Goal: Task Accomplishment & Management: Manage account settings

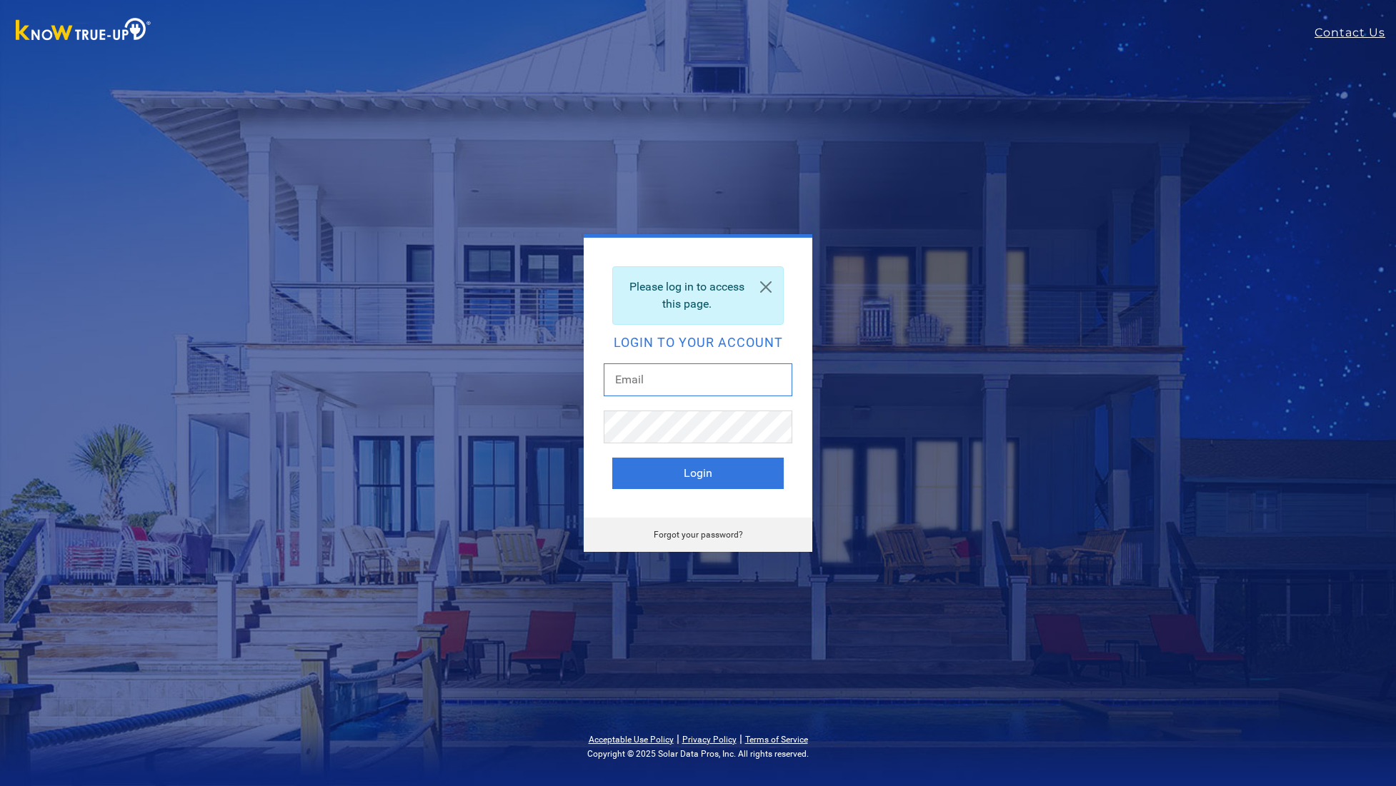
click at [770, 379] on input "text" at bounding box center [698, 380] width 189 height 33
click at [668, 381] on input "text" at bounding box center [698, 380] width 189 height 33
type input "[EMAIL_ADDRESS][DOMAIN_NAME]"
click at [698, 474] on button "Login" at bounding box center [697, 473] width 171 height 31
click at [837, 424] on div "Invalid email address or password Login to your account glnnbray@gmail.com Logi…" at bounding box center [698, 393] width 629 height 318
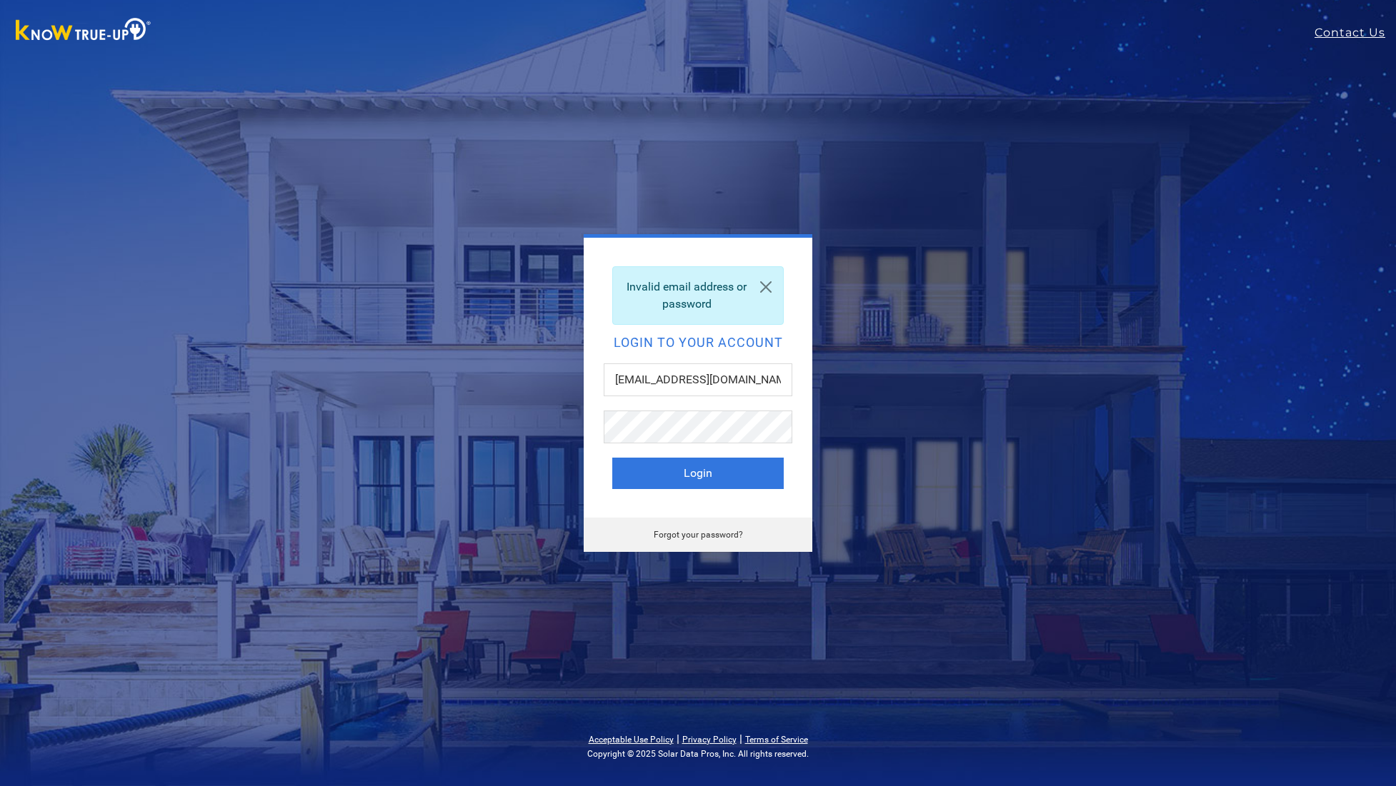
click at [902, 391] on div "Invalid email address or password Login to your account glnnbray@gmail.com Logi…" at bounding box center [698, 393] width 629 height 318
click at [745, 472] on button "Login" at bounding box center [697, 473] width 171 height 31
click at [722, 475] on button "Login" at bounding box center [697, 473] width 171 height 31
type input "[EMAIL_ADDRESS][DOMAIN_NAME]"
click at [702, 532] on link "Forgot your password?" at bounding box center [698, 535] width 89 height 10
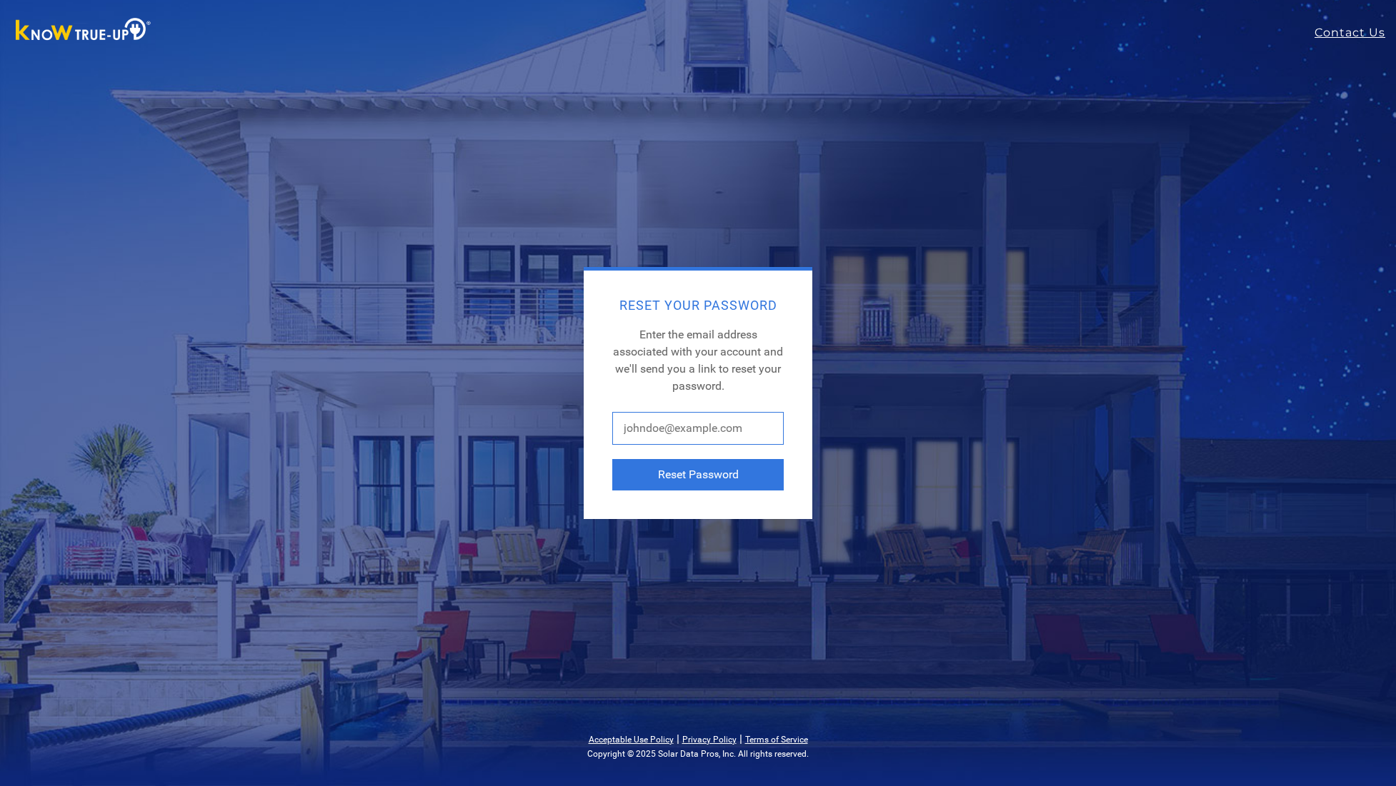
click at [646, 424] on input "text" at bounding box center [697, 428] width 171 height 33
type input "[EMAIL_ADDRESS][DOMAIN_NAME]"
click at [731, 483] on button "Reset Password" at bounding box center [697, 474] width 171 height 31
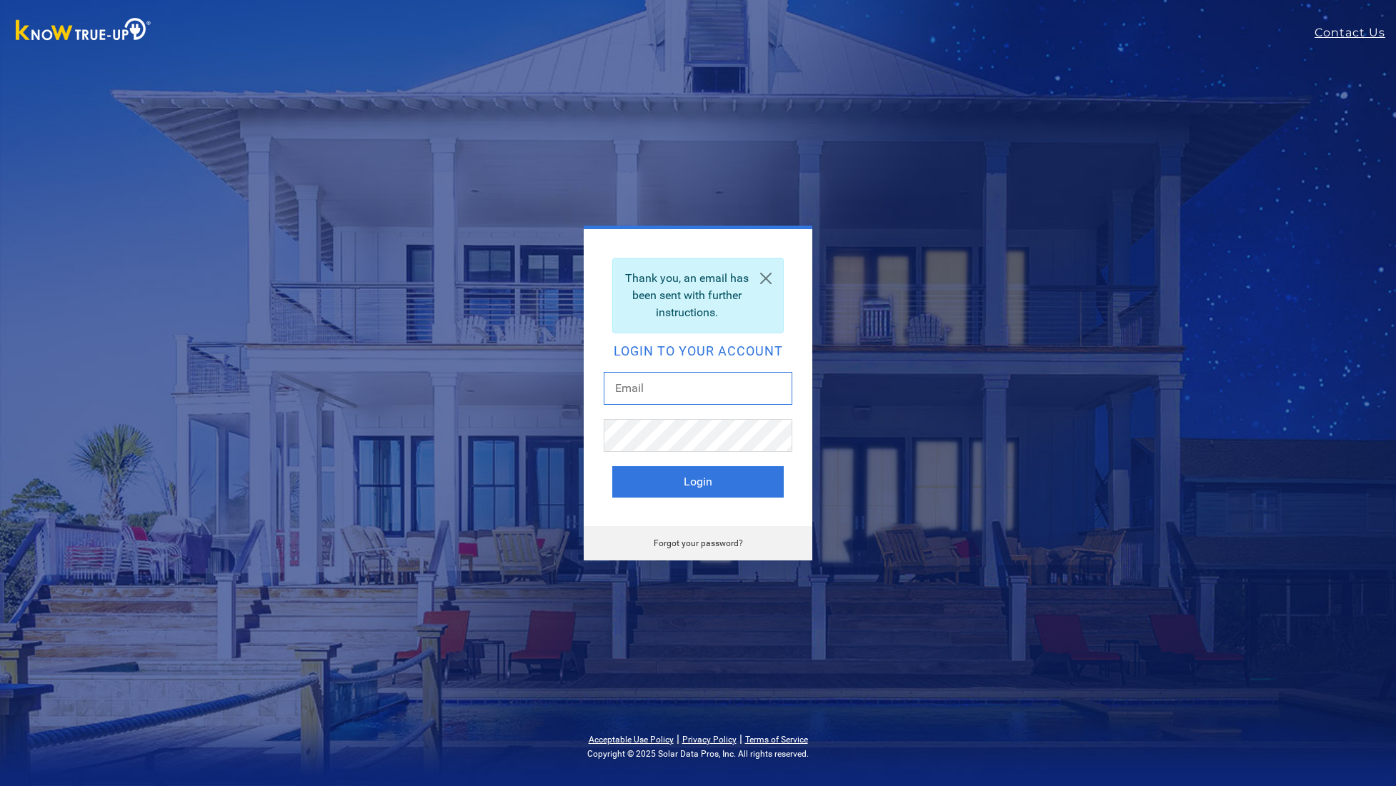
type input "[EMAIL_ADDRESS][DOMAIN_NAME]"
click at [711, 492] on button "Login" at bounding box center [697, 481] width 171 height 31
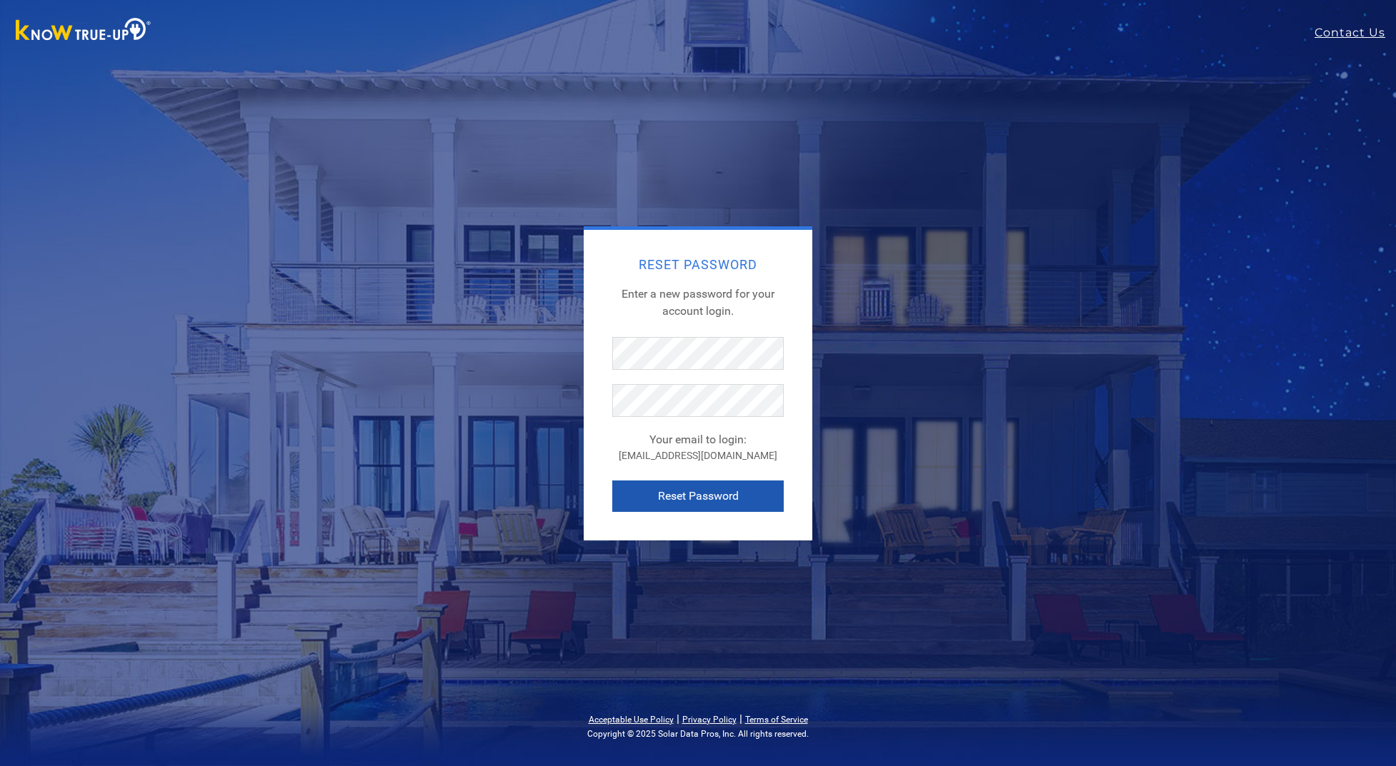
click at [674, 495] on button "Reset Password" at bounding box center [697, 496] width 171 height 31
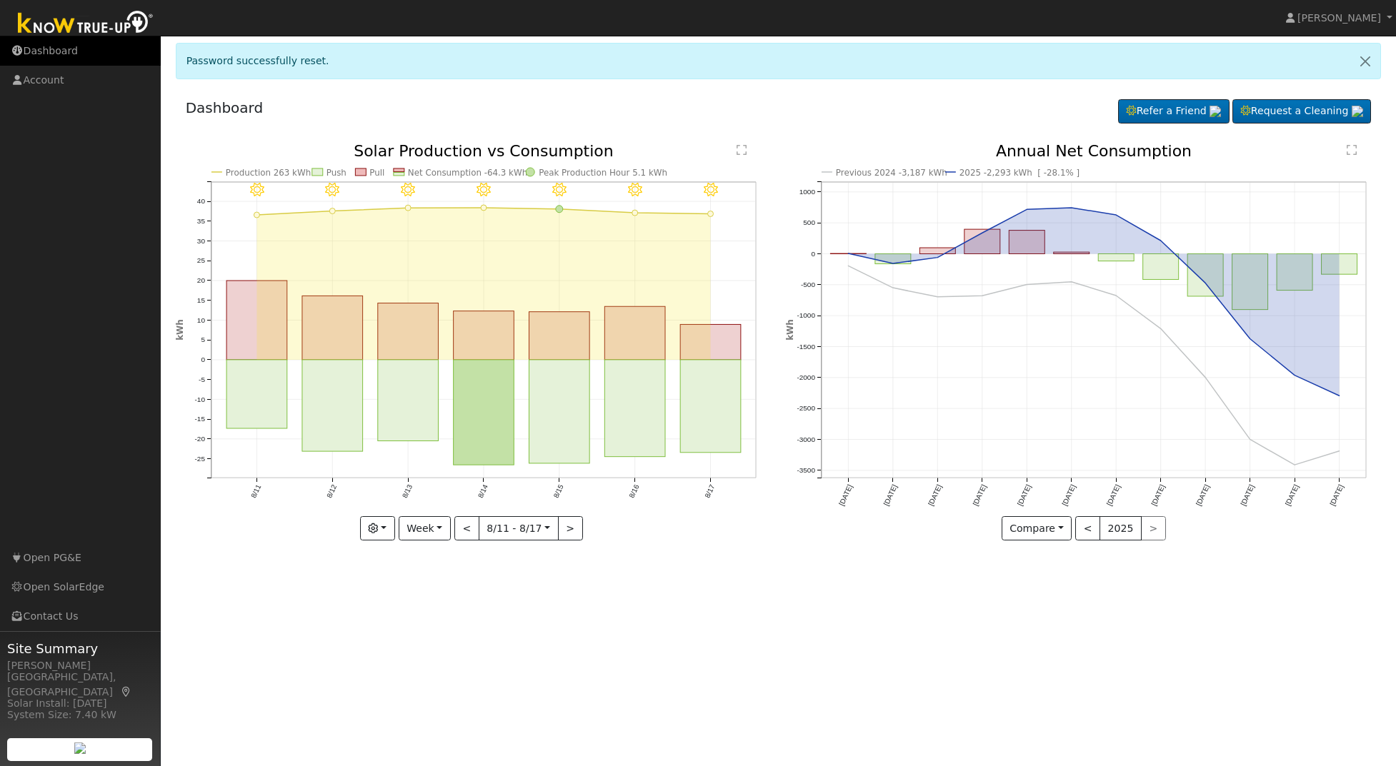
click at [60, 49] on link "Dashboard" at bounding box center [80, 50] width 161 height 29
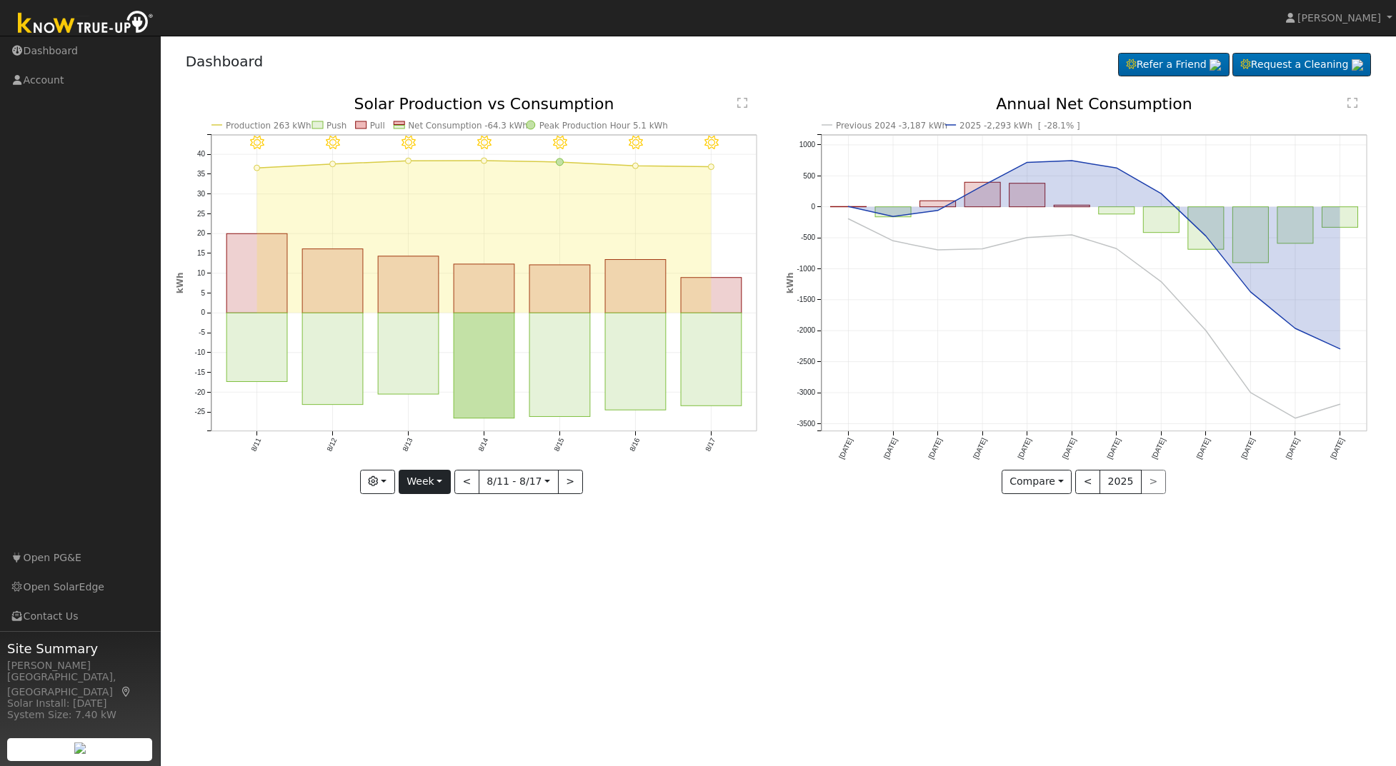
click at [440, 477] on button "Week" at bounding box center [425, 482] width 52 height 24
click at [436, 556] on link "Month" at bounding box center [448, 551] width 99 height 20
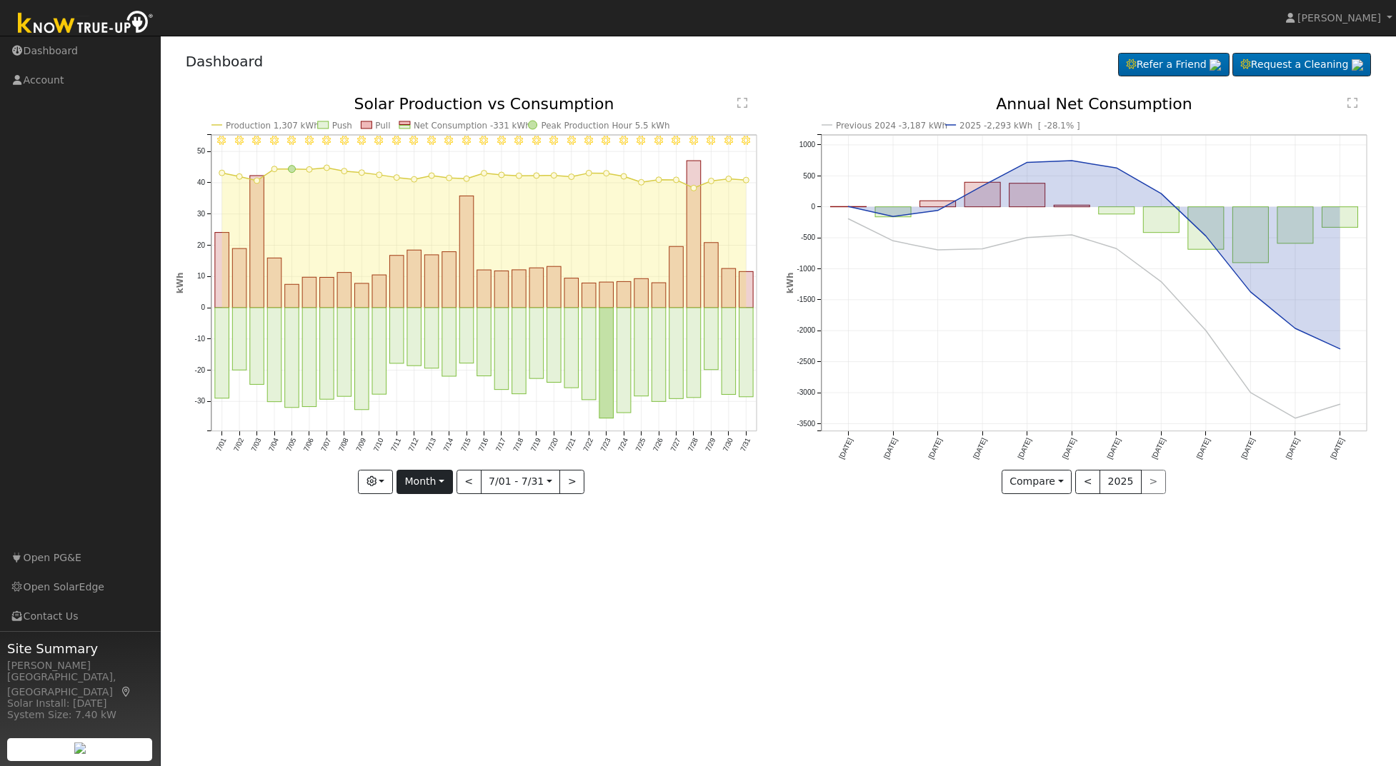
click at [442, 480] on button "Month" at bounding box center [424, 482] width 56 height 24
click at [428, 571] on link "Year" at bounding box center [446, 571] width 99 height 20
type input "[DATE]"
